Goal: Task Accomplishment & Management: Manage account settings

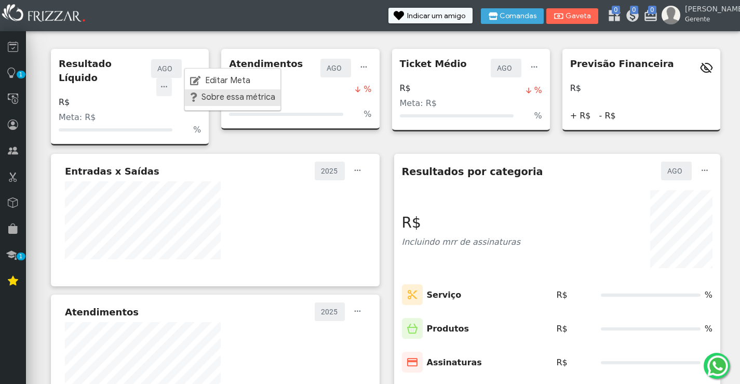
click at [216, 97] on span "Sobre essa métrica" at bounding box center [238, 97] width 74 height 8
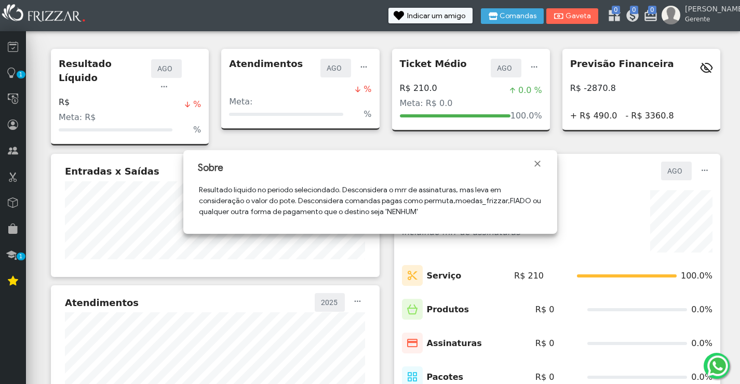
click at [124, 111] on div "Meta: R$ %" at bounding box center [130, 123] width 142 height 25
click at [169, 77] on span "button" at bounding box center [164, 82] width 10 height 10
click at [208, 78] on span "Editar Meta" at bounding box center [227, 80] width 45 height 8
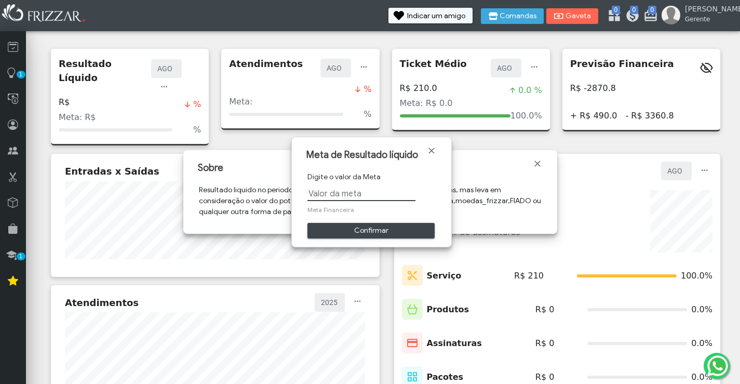
click at [334, 192] on input "text" at bounding box center [361, 193] width 108 height 15
type input "20.000,00"
click at [394, 225] on span "Confirmar" at bounding box center [371, 231] width 113 height 16
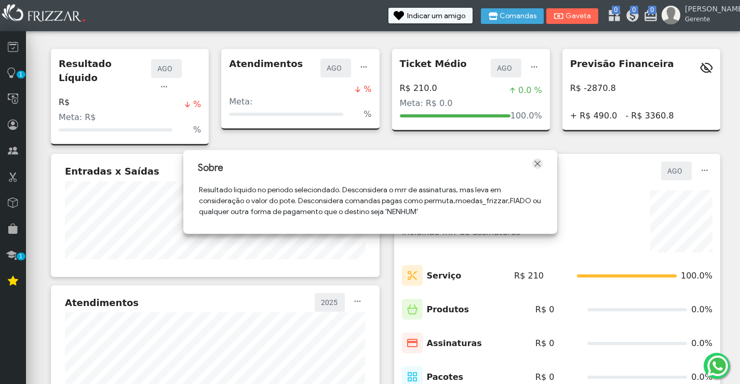
click at [541, 163] on span "Fechar" at bounding box center [537, 163] width 10 height 10
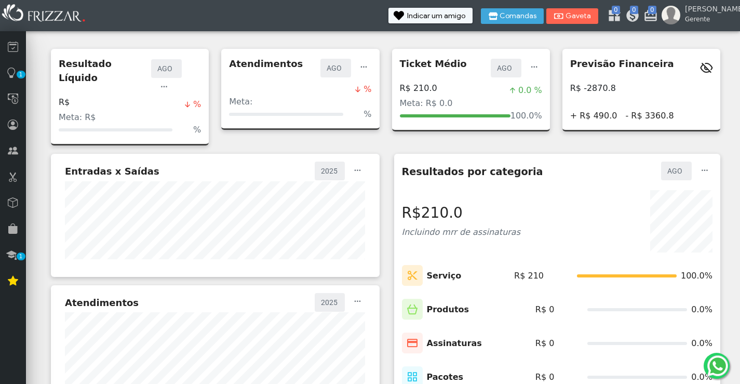
click at [188, 101] on icon at bounding box center [187, 104] width 5 height 6
click at [364, 68] on span "button" at bounding box center [364, 62] width 10 height 10
click at [379, 81] on span "Editar Meta" at bounding box center [397, 80] width 45 height 8
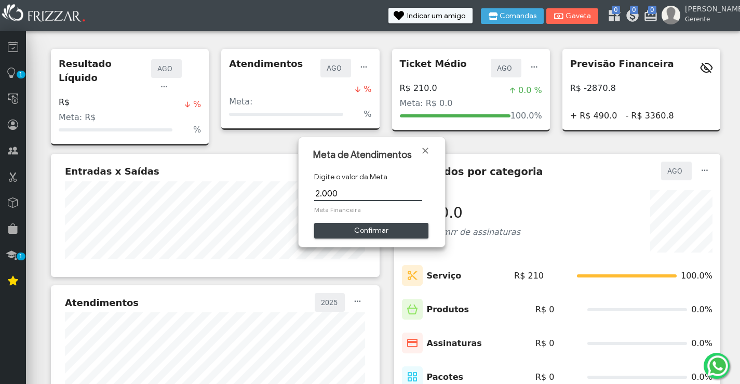
type input "20.000"
click at [356, 225] on span "Confirmar" at bounding box center [371, 231] width 100 height 16
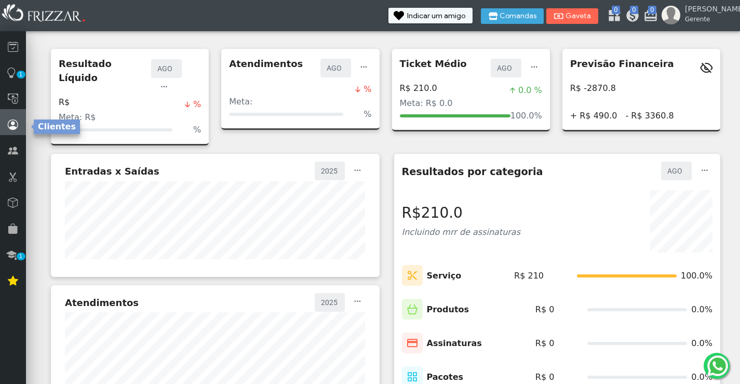
click at [11, 125] on icon at bounding box center [13, 124] width 10 height 12
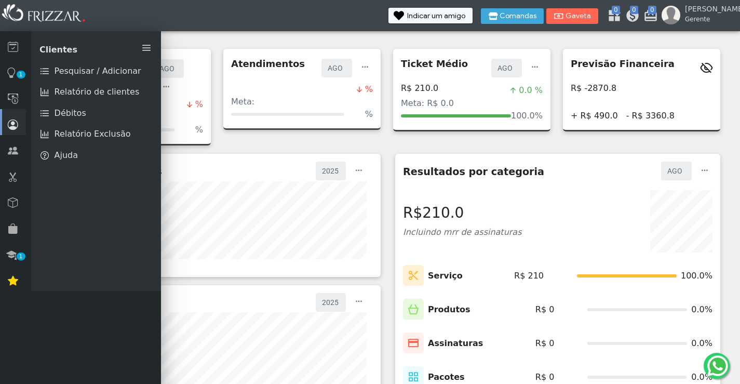
click at [591, 16] on span "Gaveta" at bounding box center [578, 15] width 26 height 7
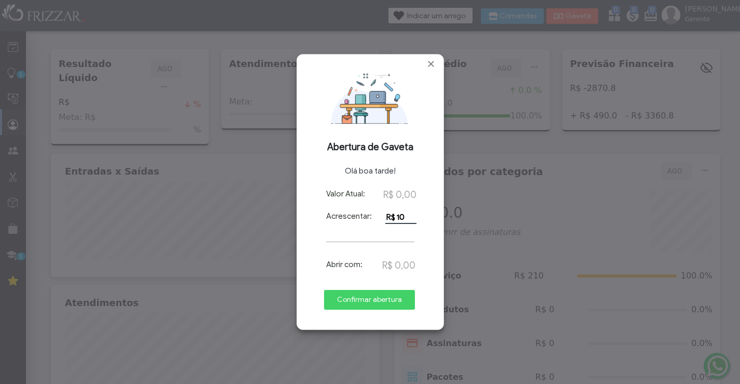
type input "R$ 10,00"
click at [392, 302] on span "Confirmar abertura" at bounding box center [369, 300] width 76 height 16
click at [392, 301] on div "Valor Atual: R$ 0,00 Acrescentar: R$ 10,00 Abrir com: R$ 10,00 Confirmar abertu…" at bounding box center [370, 257] width 130 height 138
click at [373, 230] on div "Valor Atual: R$ 0,00 Acrescentar: R$ 10,00 Abrir com: R$ 10,00 Confirmar abertu…" at bounding box center [370, 257] width 130 height 138
drag, startPoint x: 385, startPoint y: 305, endPoint x: 414, endPoint y: 100, distance: 206.6
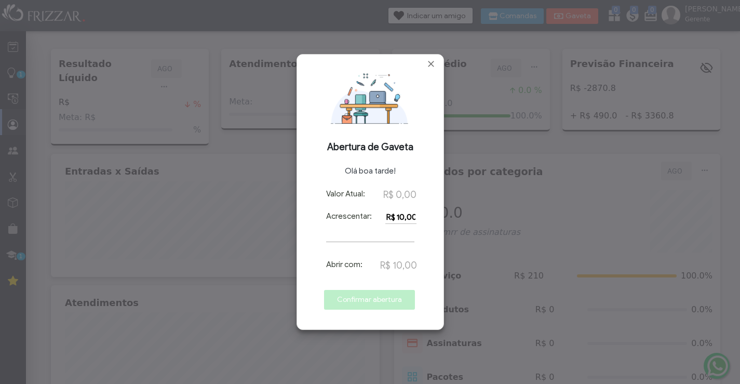
click at [389, 283] on div "Valor Atual: R$ 0,00 Acrescentar: R$ 10,00 Abrir com: R$ 10,00 Confirmar abertu…" at bounding box center [370, 257] width 130 height 138
click at [431, 64] on span "Fechar" at bounding box center [431, 64] width 10 height 10
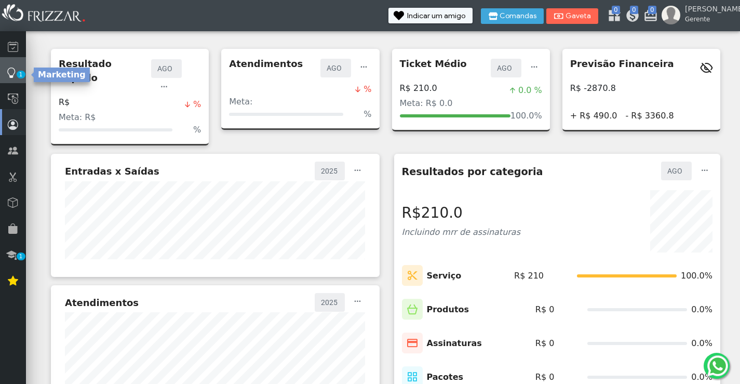
click at [17, 68] on link "1" at bounding box center [13, 70] width 26 height 26
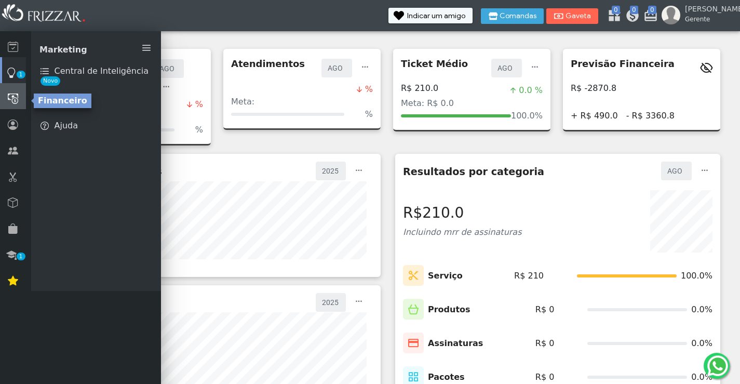
click at [17, 99] on icon at bounding box center [13, 98] width 10 height 12
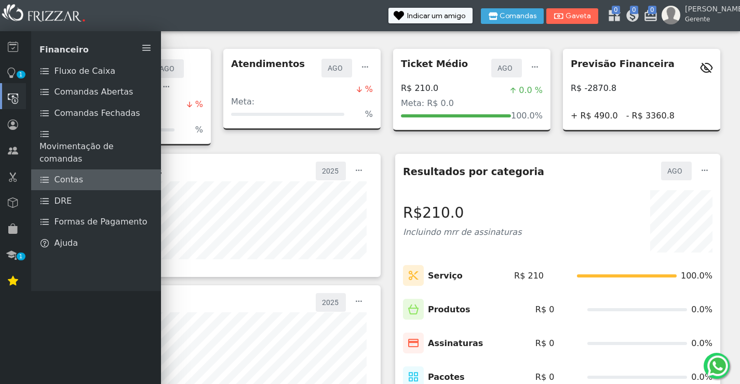
click at [95, 179] on link "Contas" at bounding box center [96, 179] width 130 height 21
